Goal: Transaction & Acquisition: Book appointment/travel/reservation

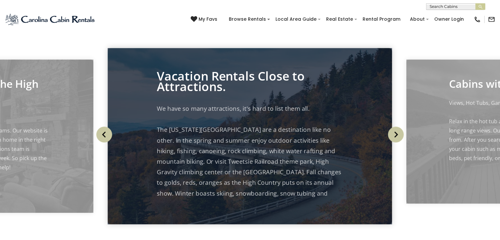
scroll to position [658, 0]
click at [405, 135] on button "Next" at bounding box center [395, 134] width 21 height 30
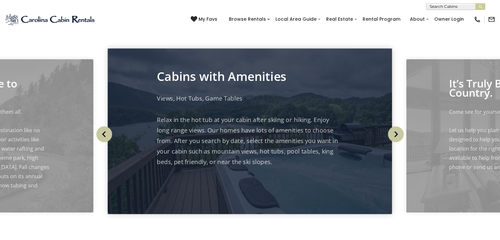
click at [405, 135] on button "Next" at bounding box center [395, 134] width 21 height 30
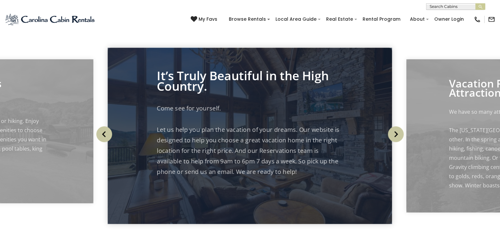
click at [405, 135] on button "Next" at bounding box center [395, 134] width 21 height 30
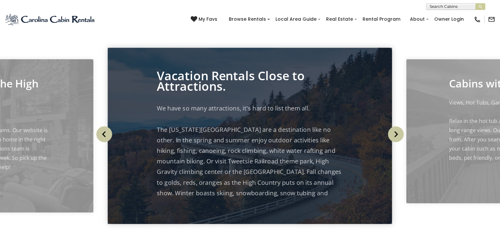
click at [405, 135] on button "Next" at bounding box center [395, 134] width 21 height 30
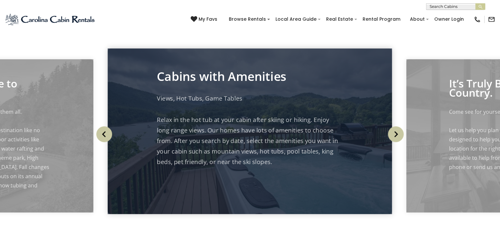
click at [405, 135] on button "Next" at bounding box center [395, 134] width 21 height 30
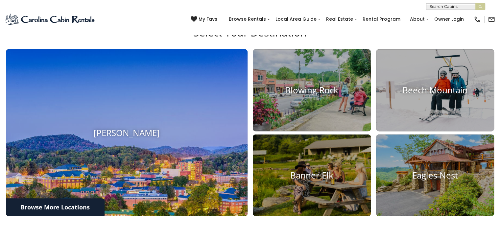
scroll to position [231, 0]
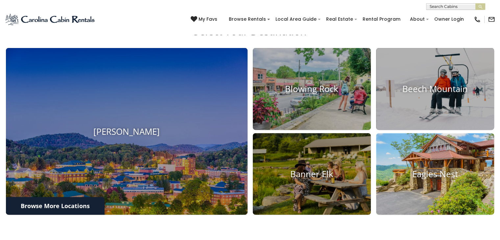
click at [381, 158] on img at bounding box center [435, 174] width 130 height 90
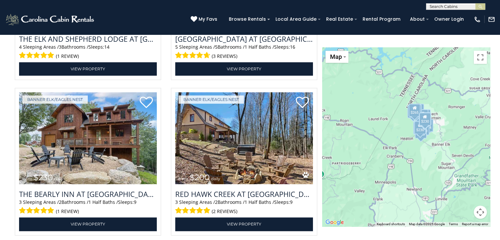
scroll to position [998, 0]
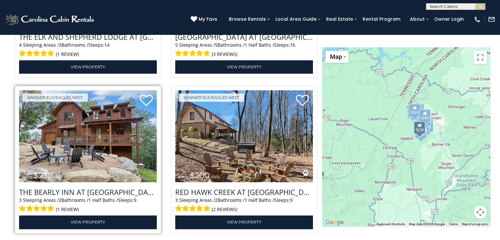
click at [100, 131] on img at bounding box center [88, 136] width 138 height 92
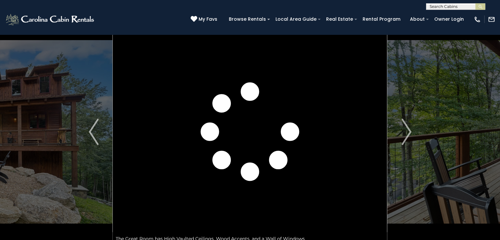
scroll to position [16, 0]
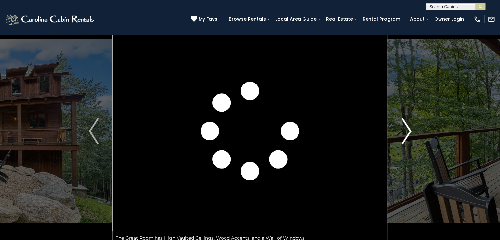
click at [413, 128] on button "Next" at bounding box center [407, 131] width 38 height 227
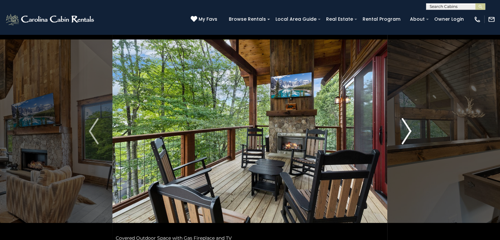
click at [410, 130] on img "Next" at bounding box center [406, 131] width 10 height 26
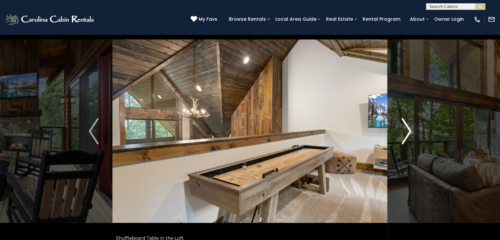
click at [410, 130] on img "Next" at bounding box center [406, 131] width 10 height 26
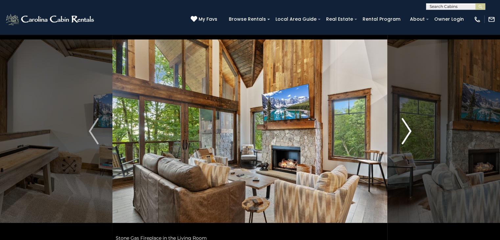
click at [410, 130] on img "Next" at bounding box center [406, 131] width 10 height 26
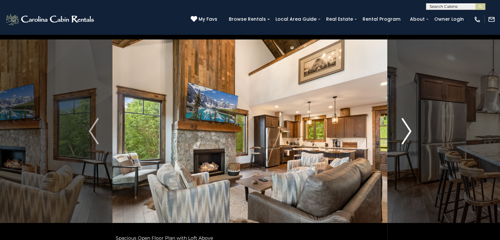
click at [411, 130] on img "Next" at bounding box center [406, 131] width 10 height 26
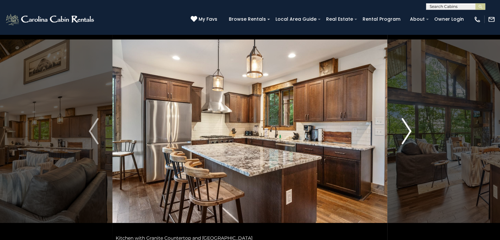
click at [411, 130] on img "Next" at bounding box center [406, 131] width 10 height 26
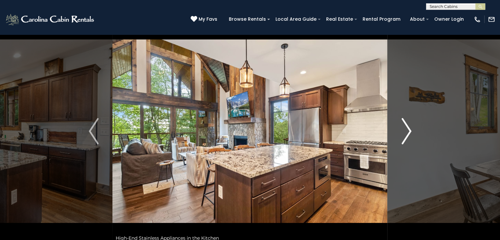
click at [410, 128] on img "Next" at bounding box center [406, 131] width 10 height 26
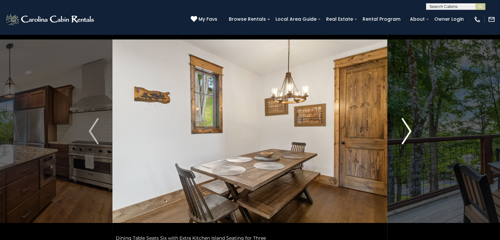
click at [410, 128] on img "Next" at bounding box center [406, 131] width 10 height 26
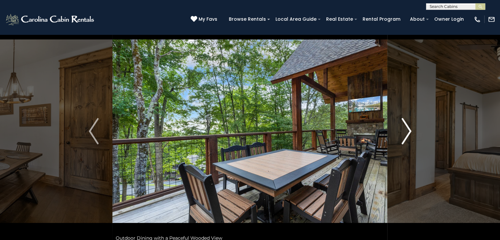
click at [410, 128] on img "Next" at bounding box center [406, 131] width 10 height 26
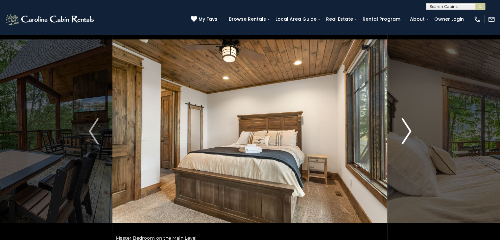
click at [410, 128] on img "Next" at bounding box center [406, 131] width 10 height 26
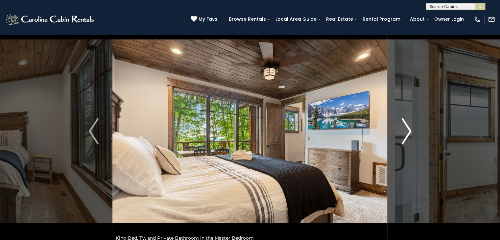
click at [410, 128] on img "Next" at bounding box center [406, 131] width 10 height 26
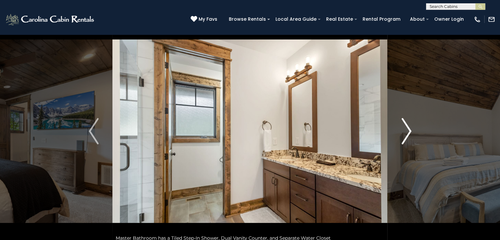
click at [410, 128] on img "Next" at bounding box center [406, 131] width 10 height 26
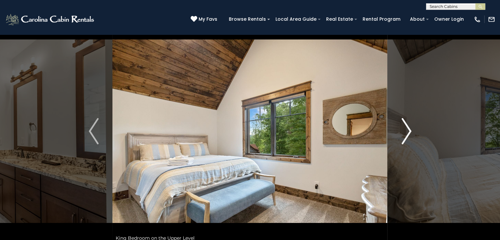
click at [409, 132] on img "Next" at bounding box center [406, 131] width 10 height 26
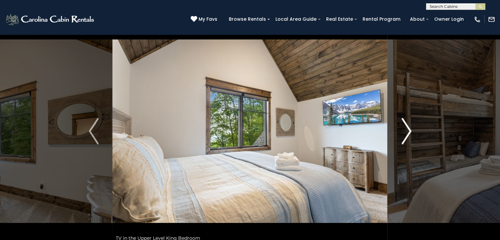
click at [409, 132] on img "Next" at bounding box center [406, 131] width 10 height 26
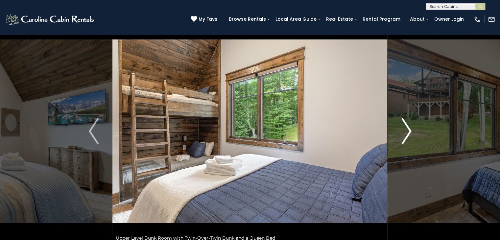
click at [409, 132] on img "Next" at bounding box center [406, 131] width 10 height 26
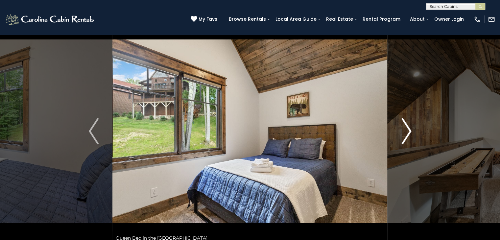
click at [409, 132] on img "Next" at bounding box center [406, 131] width 10 height 26
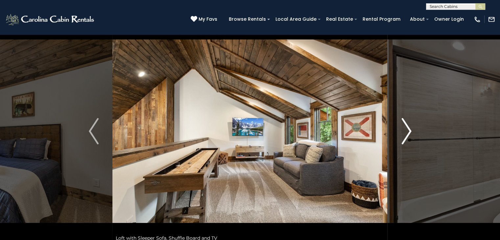
click at [409, 132] on img "Next" at bounding box center [406, 131] width 10 height 26
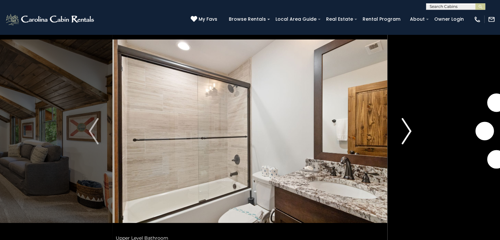
click at [409, 132] on img "Next" at bounding box center [406, 131] width 10 height 26
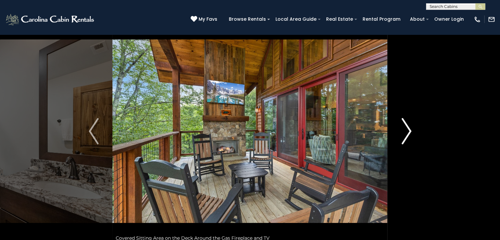
click at [409, 132] on img "Next" at bounding box center [406, 131] width 10 height 26
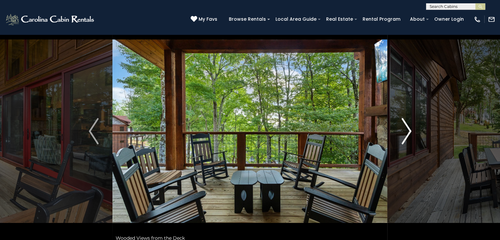
click at [409, 132] on img "Next" at bounding box center [406, 131] width 10 height 26
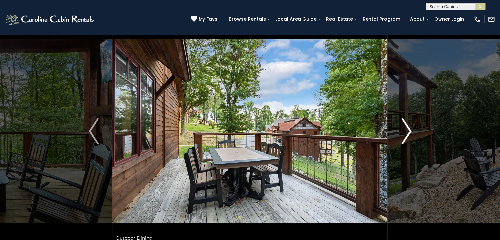
click at [409, 132] on img "Next" at bounding box center [406, 131] width 10 height 26
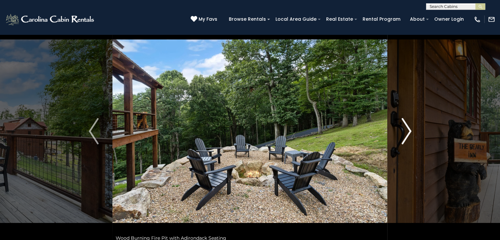
click at [409, 132] on img "Next" at bounding box center [406, 131] width 10 height 26
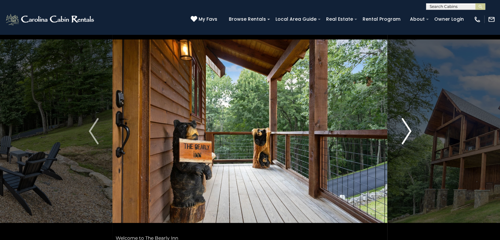
click at [409, 132] on img "Next" at bounding box center [406, 131] width 10 height 26
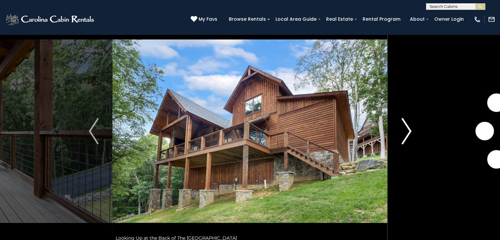
click at [409, 132] on img "Next" at bounding box center [406, 131] width 10 height 26
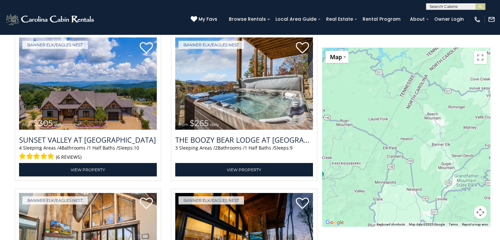
scroll to position [1826, 0]
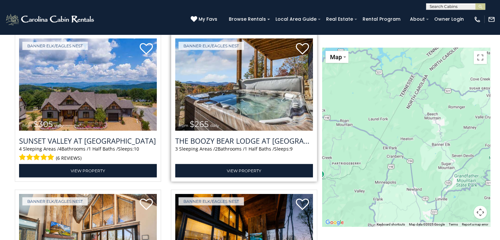
click at [252, 100] on img at bounding box center [244, 84] width 138 height 92
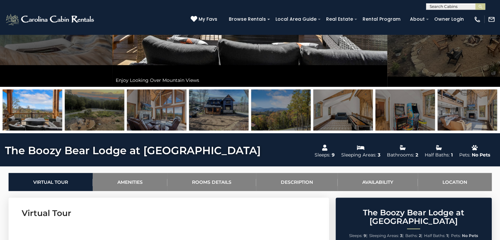
scroll to position [175, 0]
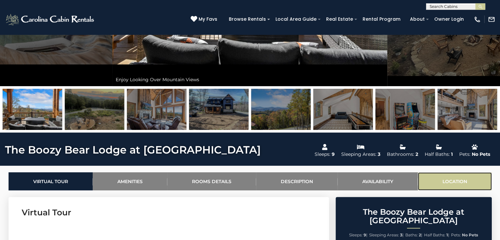
click at [442, 177] on link "Location" at bounding box center [455, 181] width 74 height 18
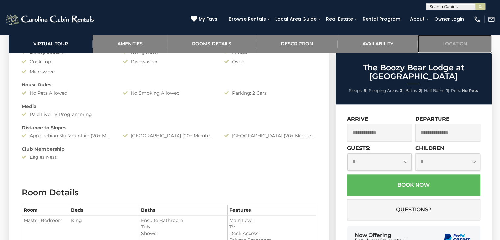
scroll to position [652, 0]
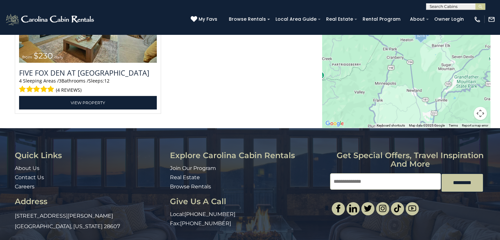
scroll to position [2221, 0]
